Goal: Transaction & Acquisition: Purchase product/service

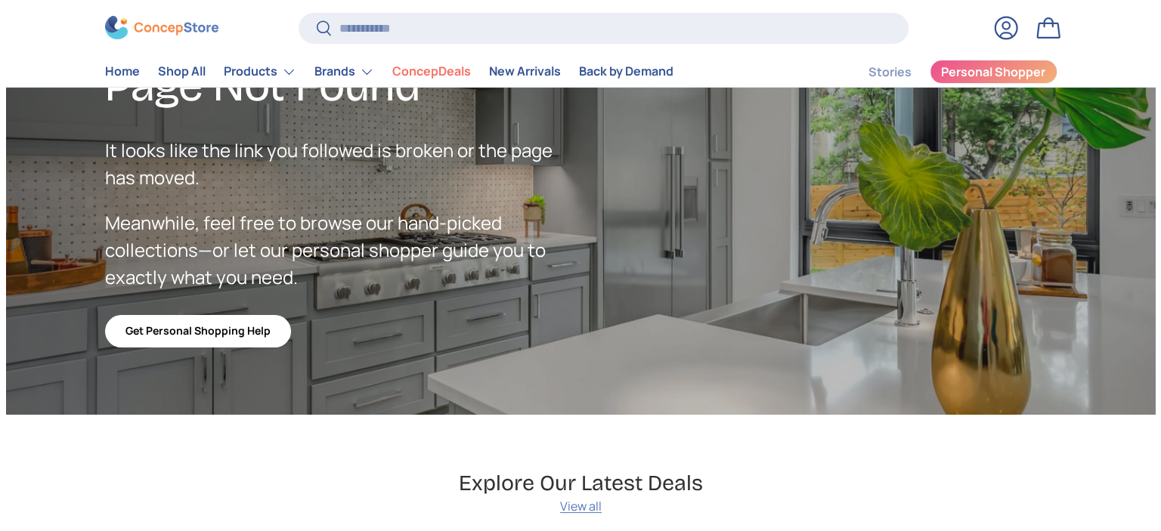
scroll to position [151, 0]
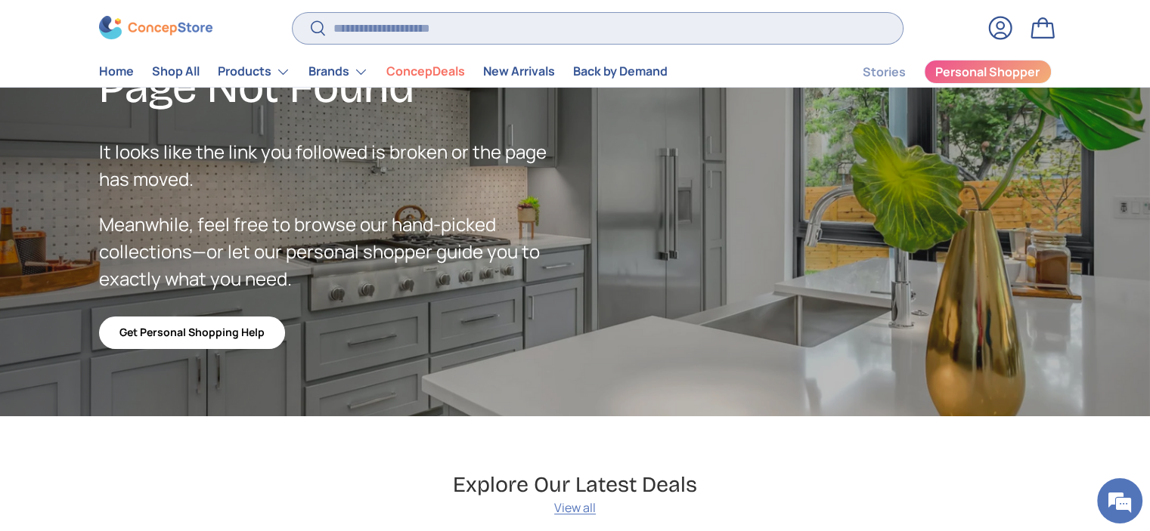
click at [443, 36] on input "Search" at bounding box center [597, 28] width 609 height 31
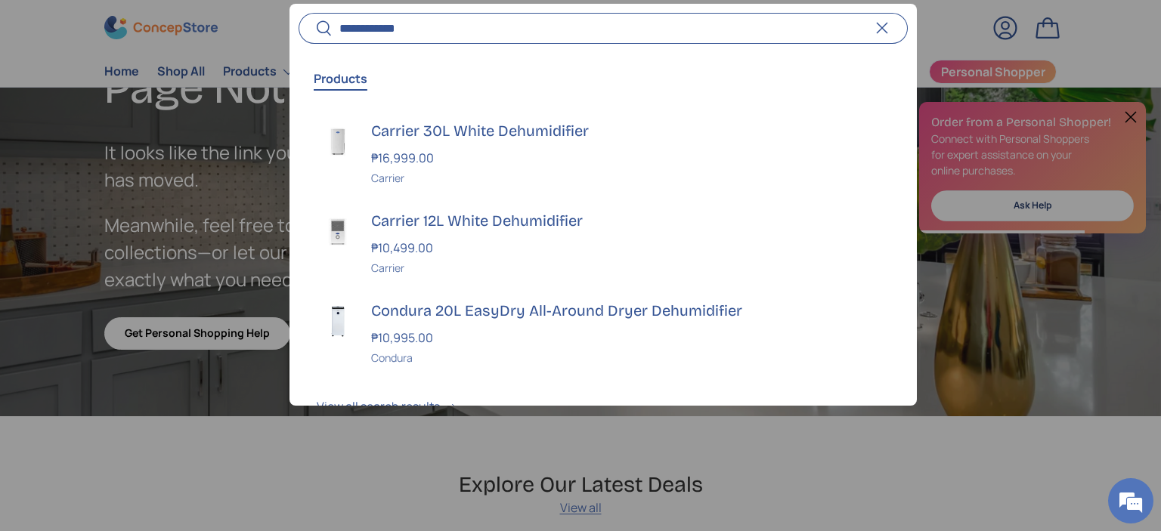
type input "**********"
click at [299, 12] on button "Search" at bounding box center [316, 30] width 34 height 36
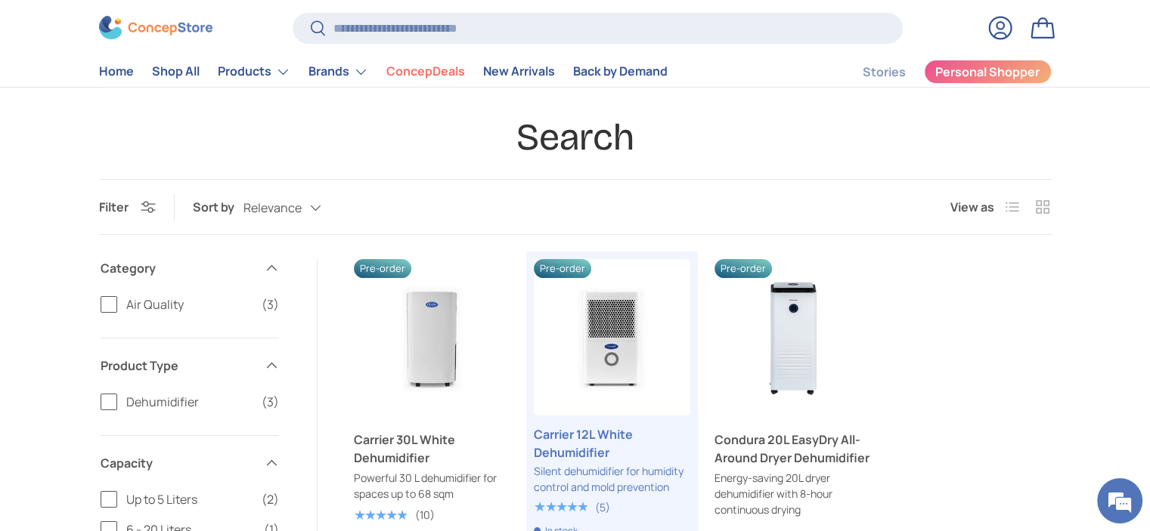
scroll to position [151, 0]
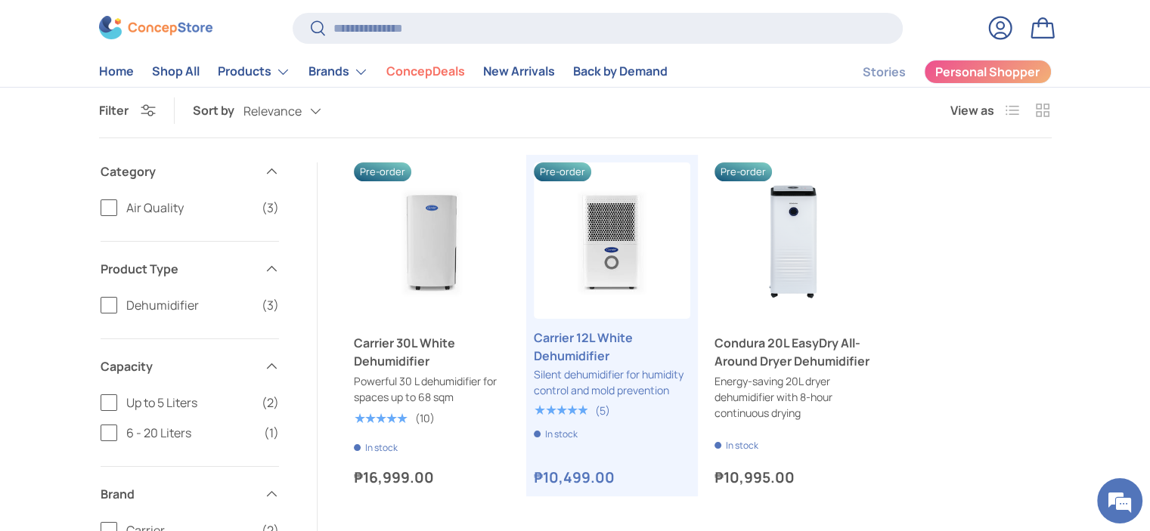
click at [983, 425] on ul "Previous Next Pre-order Carrier 30L White Dehumidifier Powerful 30 L dehumidifi…" at bounding box center [703, 326] width 698 height 327
click at [993, 389] on ul "Previous Next Pre-order Carrier 30L White Dehumidifier Powerful 30 L dehumidifi…" at bounding box center [703, 326] width 698 height 327
click at [992, 387] on ul "Previous Next Pre-order Carrier 30L White Dehumidifier Powerful 30 L dehumidifi…" at bounding box center [703, 326] width 698 height 327
click at [993, 387] on ul "Previous Next Pre-order Carrier 30L White Dehumidifier Powerful 30 L dehumidifi…" at bounding box center [703, 326] width 698 height 327
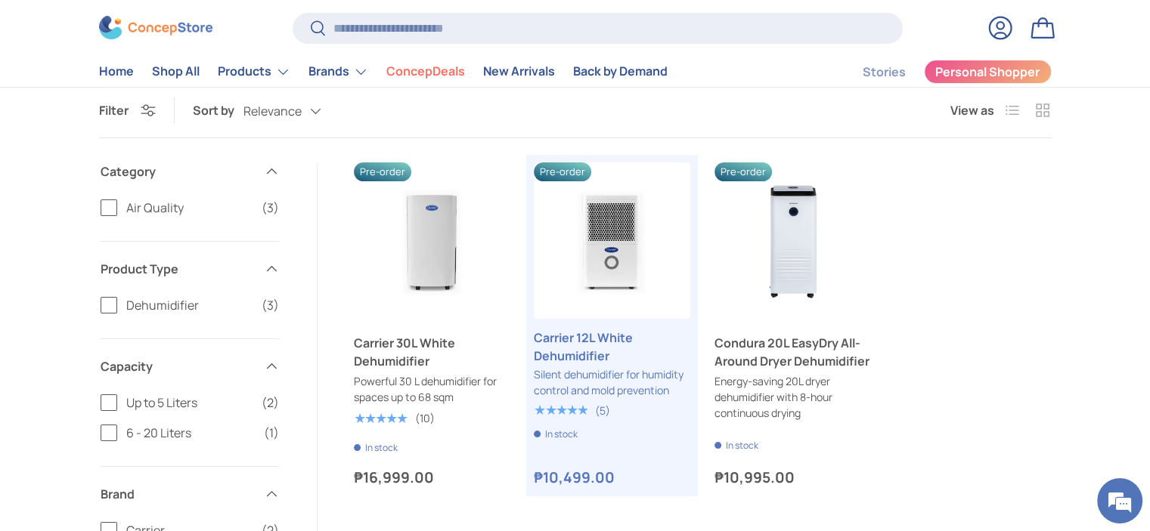
click at [992, 386] on ul "Previous Next Pre-order Carrier 30L White Dehumidifier Powerful 30 L dehumidifi…" at bounding box center [703, 326] width 698 height 327
click at [991, 386] on ul "Previous Next Pre-order Carrier 30L White Dehumidifier Powerful 30 L dehumidifi…" at bounding box center [703, 326] width 698 height 327
click at [989, 387] on ul "Previous Next Pre-order Carrier 30L White Dehumidifier Powerful 30 L dehumidifi…" at bounding box center [703, 326] width 698 height 327
click at [398, 364] on link "Carrier 30L White Dehumidifier" at bounding box center [432, 352] width 156 height 36
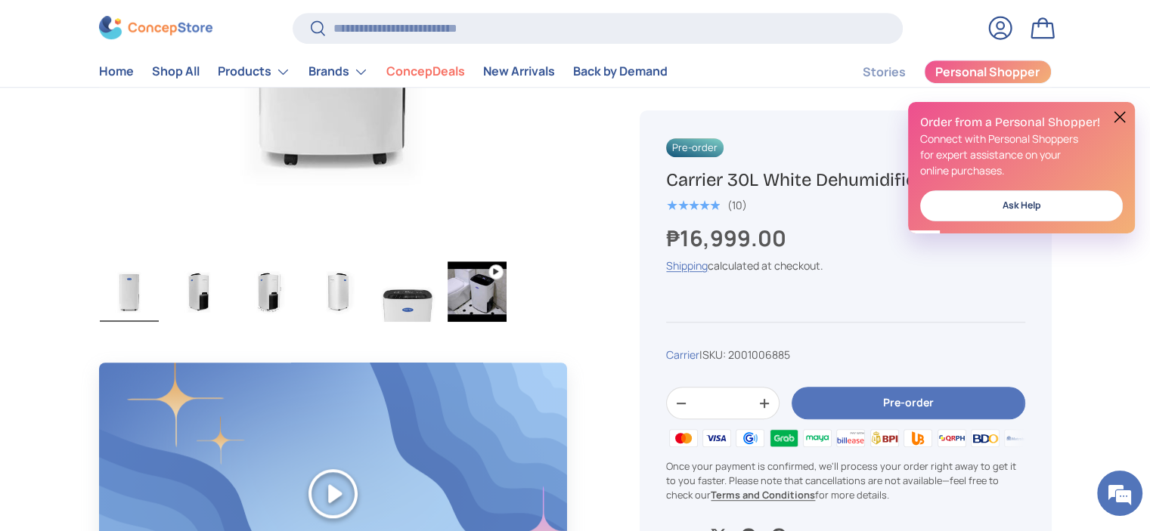
scroll to position [604, 0]
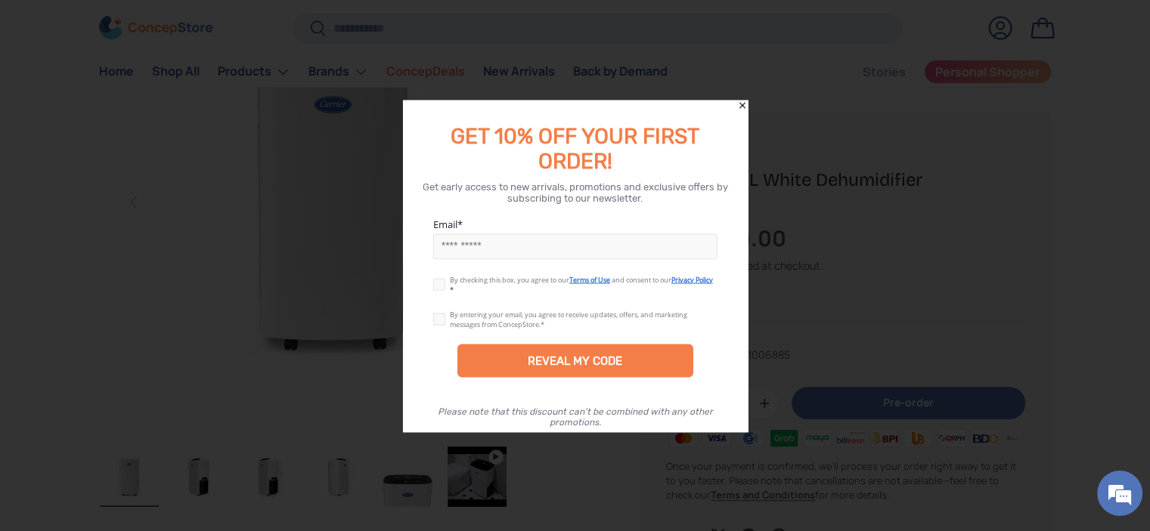
click at [743, 105] on icon "Close" at bounding box center [742, 105] width 11 height 11
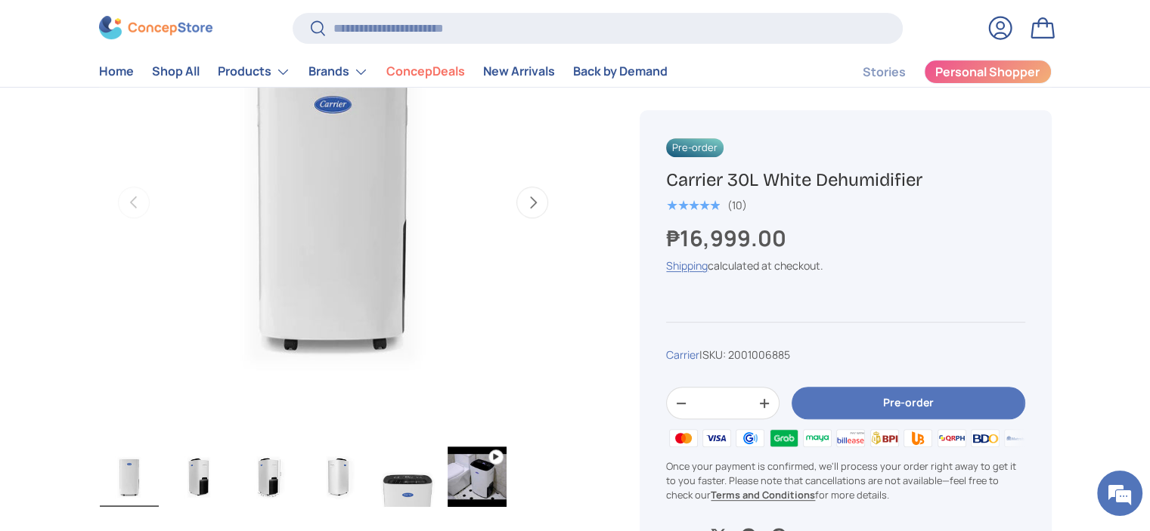
drag, startPoint x: 670, startPoint y: 181, endPoint x: 937, endPoint y: 178, distance: 266.9
click at [937, 178] on h1 "Carrier 30L White Dehumidifier" at bounding box center [845, 180] width 358 height 23
copy h1 "Carrier 30L White Dehumidifier"
